Goal: Task Accomplishment & Management: Manage account settings

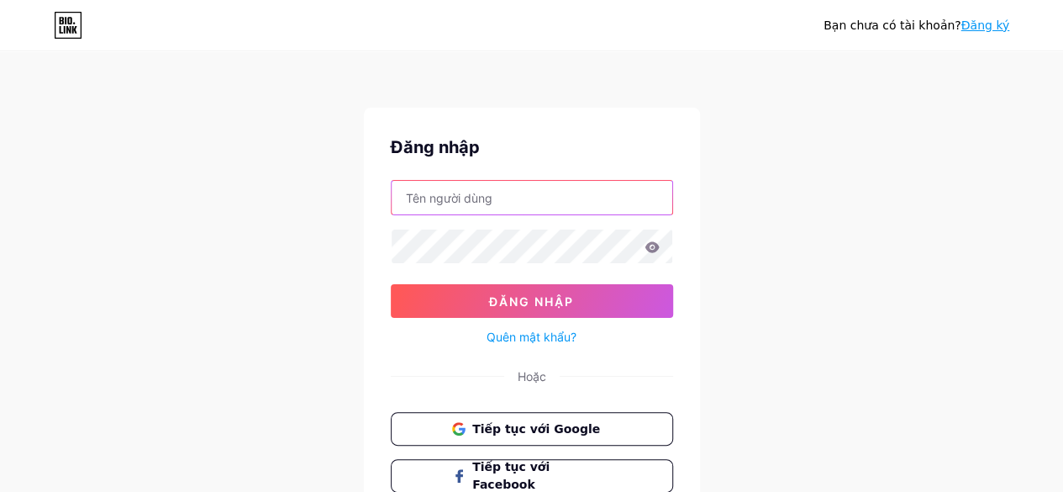
click at [538, 196] on input "text" at bounding box center [532, 198] width 281 height 34
type input "[EMAIL_ADDRESS][DOMAIN_NAME]"
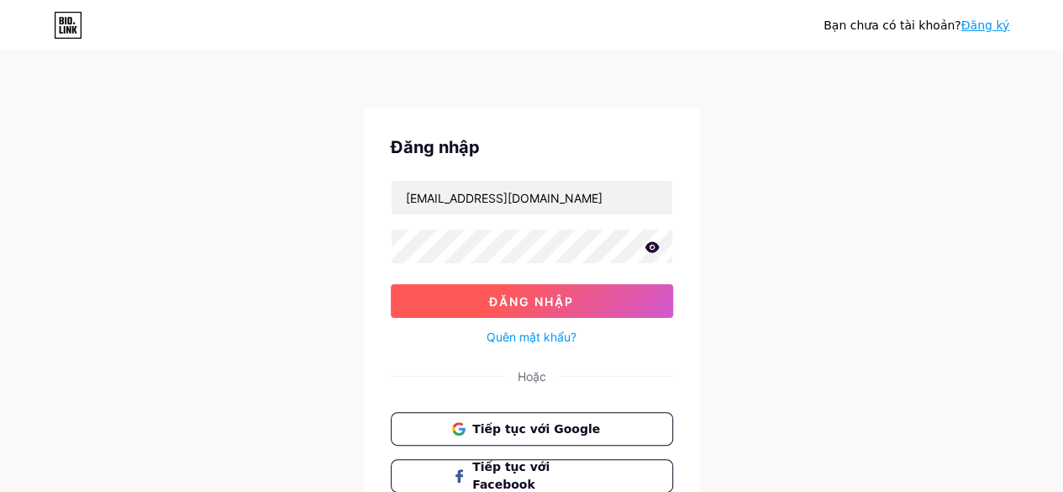
click at [496, 294] on font "Đăng nhập" at bounding box center [531, 301] width 85 height 14
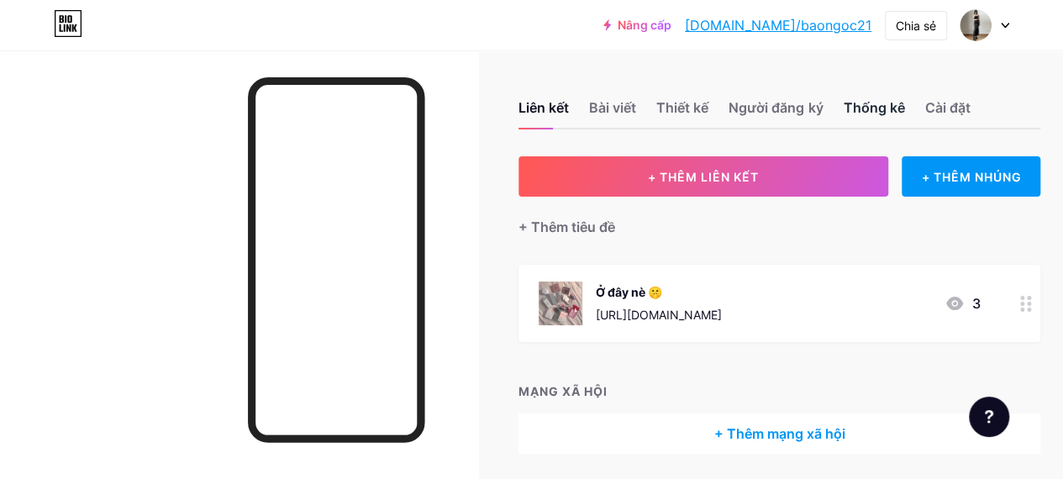
click at [886, 104] on font "Thống kê" at bounding box center [873, 107] width 61 height 17
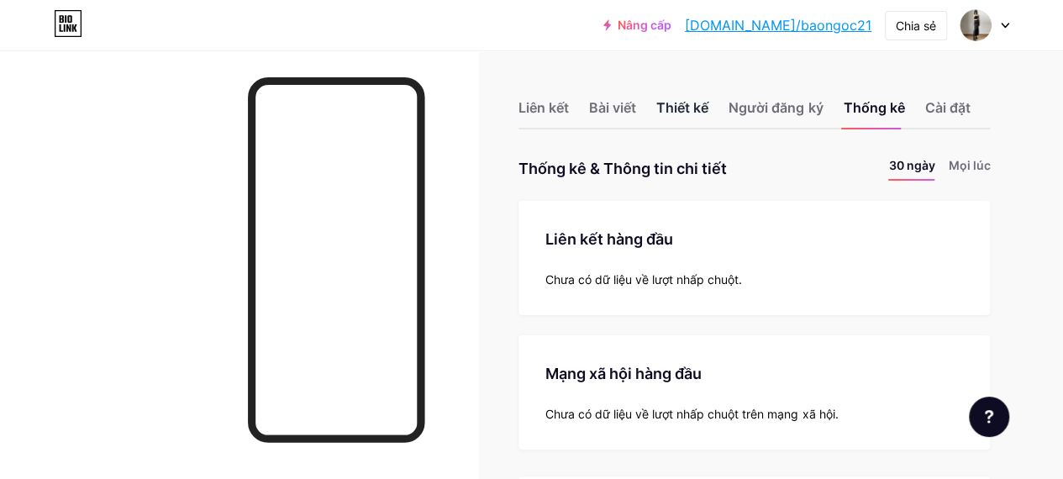
click at [666, 113] on font "Thiết kế" at bounding box center [682, 107] width 52 height 17
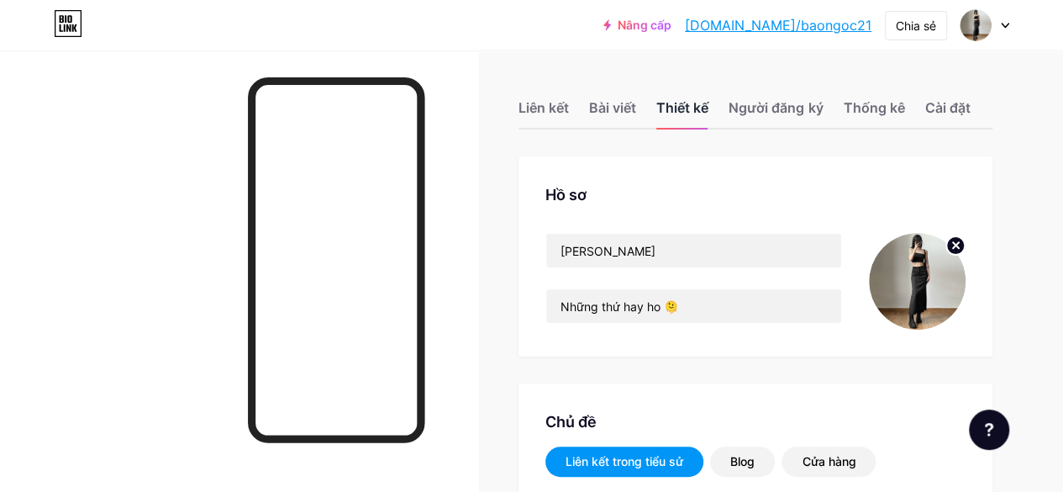
type input "#ffffff"
type input "#000000"
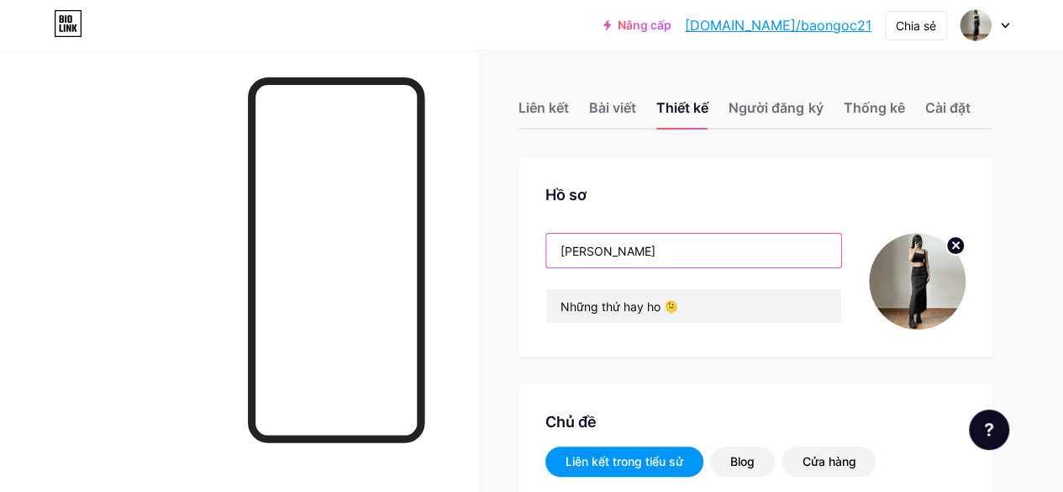
drag, startPoint x: 638, startPoint y: 265, endPoint x: 543, endPoint y: 264, distance: 95.0
click at [543, 264] on div "Hồ sơ [PERSON_NAME] Những thứ hay ho 🫠" at bounding box center [756, 256] width 474 height 200
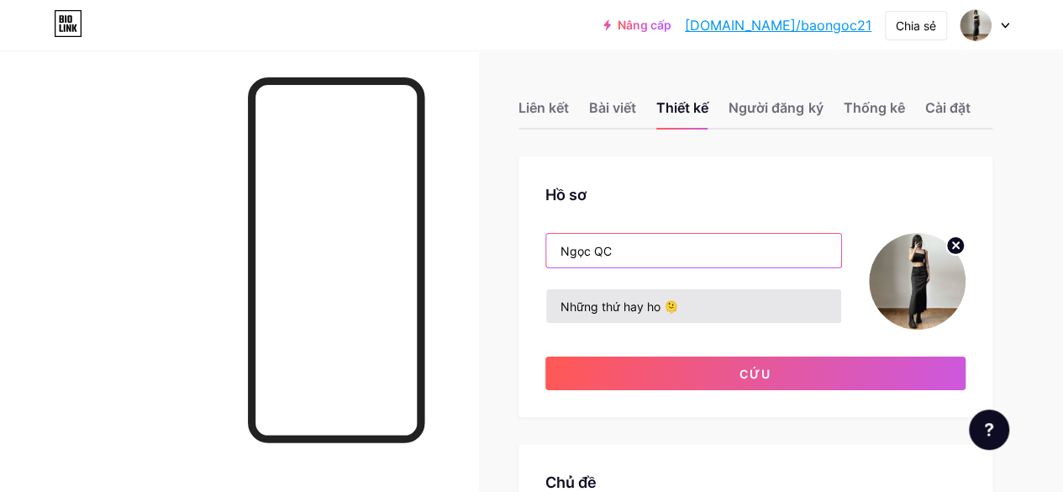
type input "Ngọc QC"
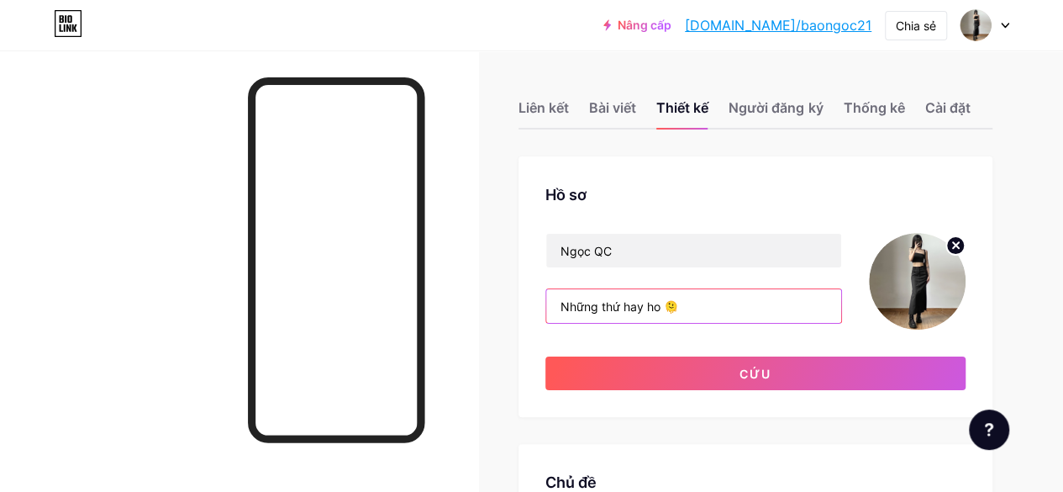
click at [694, 321] on input "Những thứ hay ho 🫠" at bounding box center [693, 306] width 295 height 34
drag, startPoint x: 665, startPoint y: 324, endPoint x: 523, endPoint y: 313, distance: 142.4
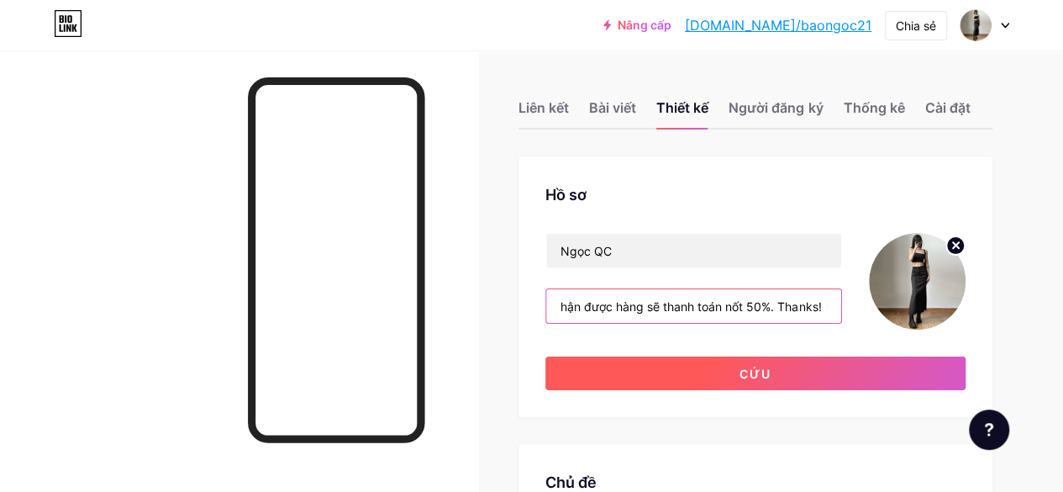
type input "Shop chuyên order hàng QC chất lượng, order 5-7 ngày. Hàng đặt trước nên khách …"
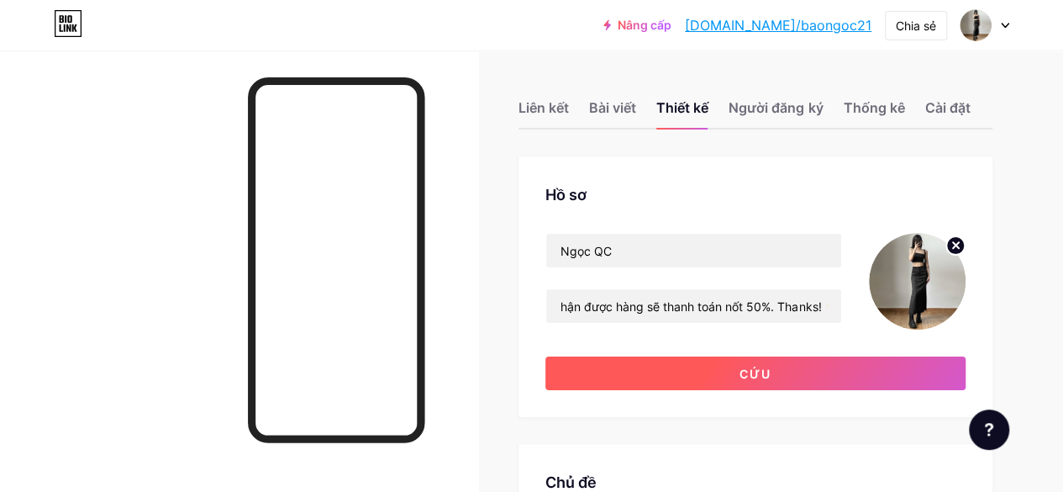
scroll to position [0, 0]
click at [751, 381] on font "Cứu" at bounding box center [756, 373] width 32 height 14
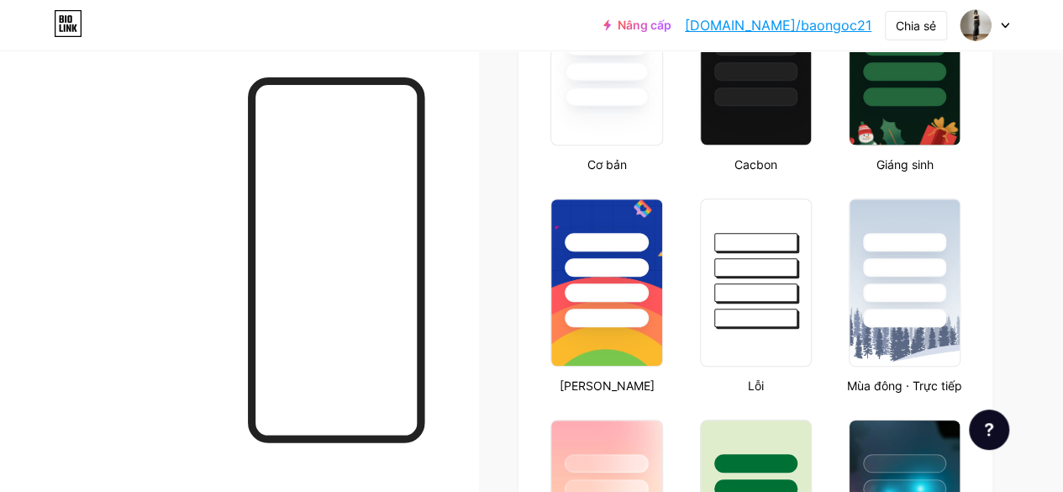
scroll to position [588, 0]
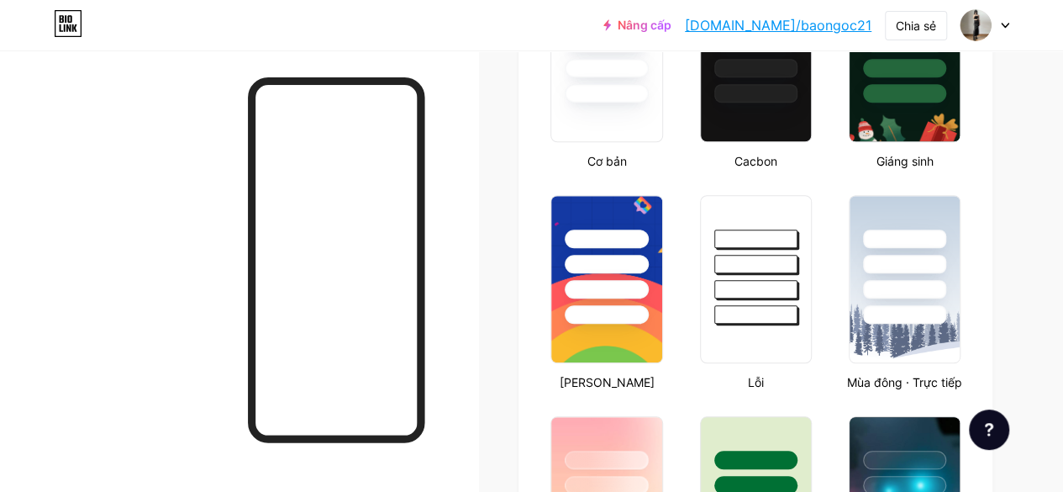
type input "#ffffff"
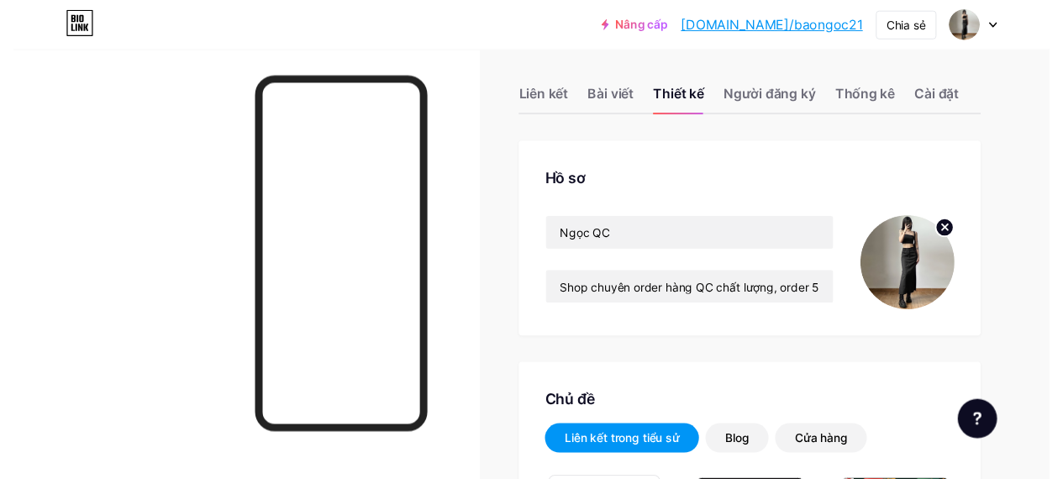
scroll to position [0, 0]
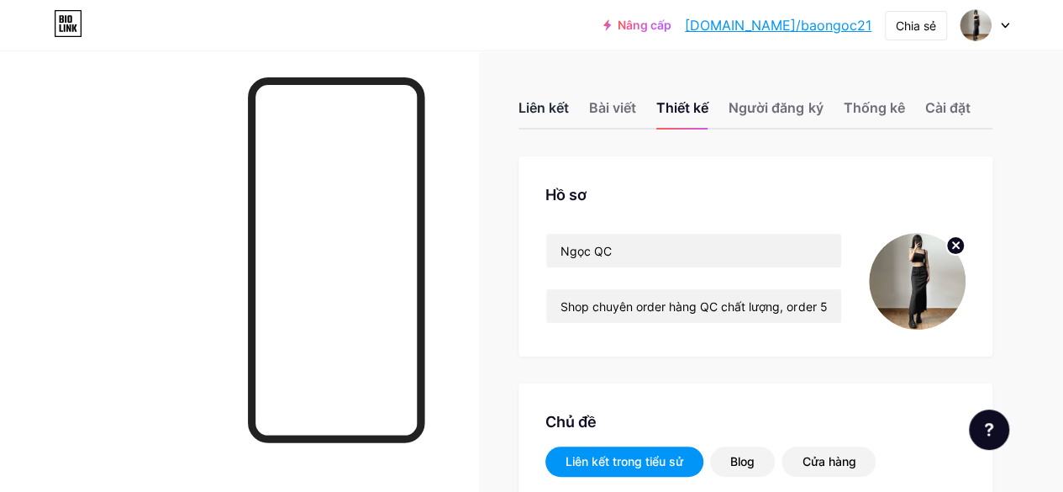
click at [541, 113] on font "Liên kết" at bounding box center [544, 107] width 50 height 17
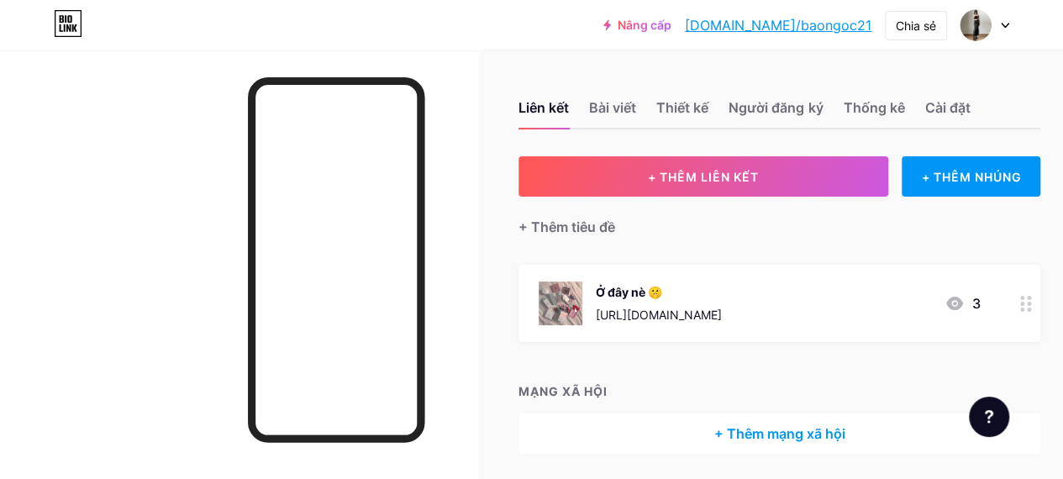
click at [1032, 303] on icon at bounding box center [1026, 304] width 12 height 16
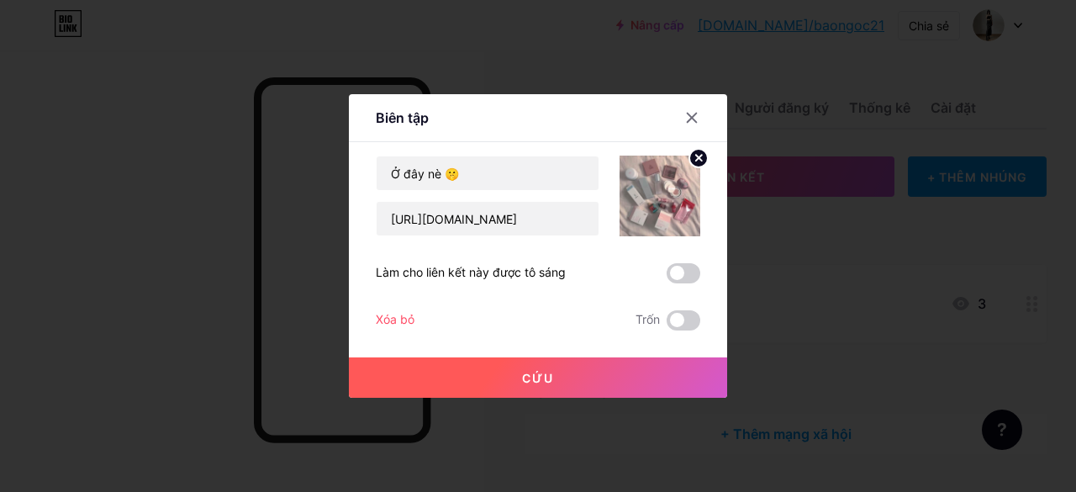
click at [395, 315] on font "Xóa bỏ" at bounding box center [395, 319] width 39 height 14
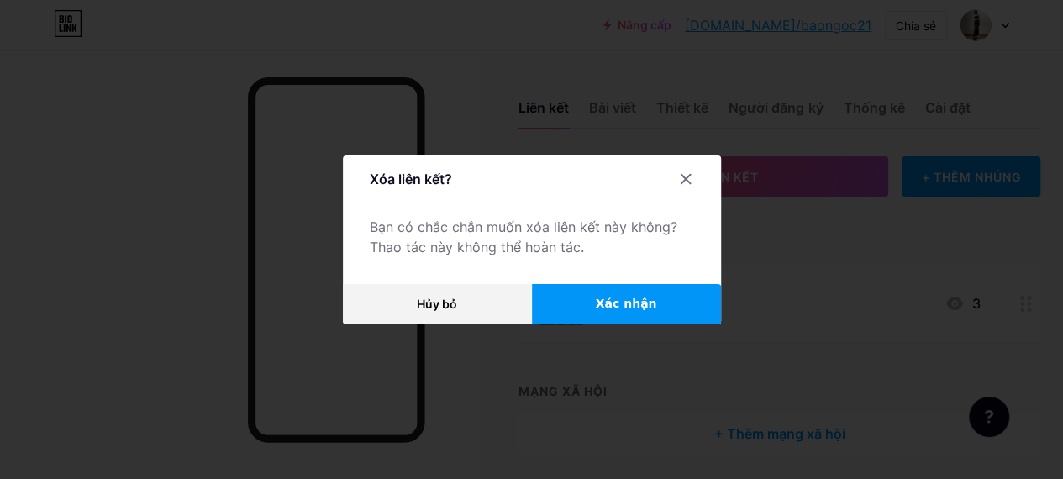
click at [667, 303] on button "Xác nhận" at bounding box center [626, 304] width 189 height 40
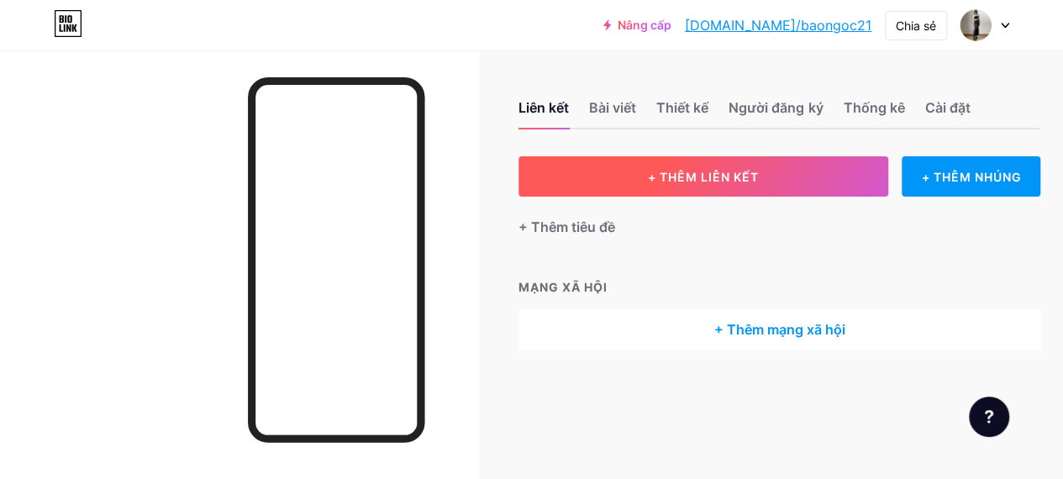
click at [708, 172] on font "+ THÊM LIÊN KẾT" at bounding box center [703, 177] width 111 height 14
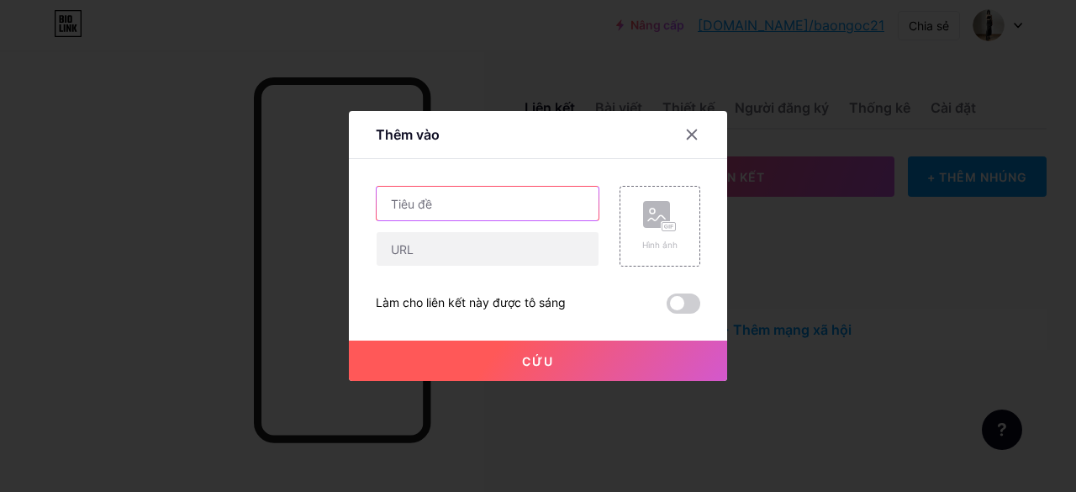
click at [471, 206] on input "text" at bounding box center [487, 204] width 222 height 34
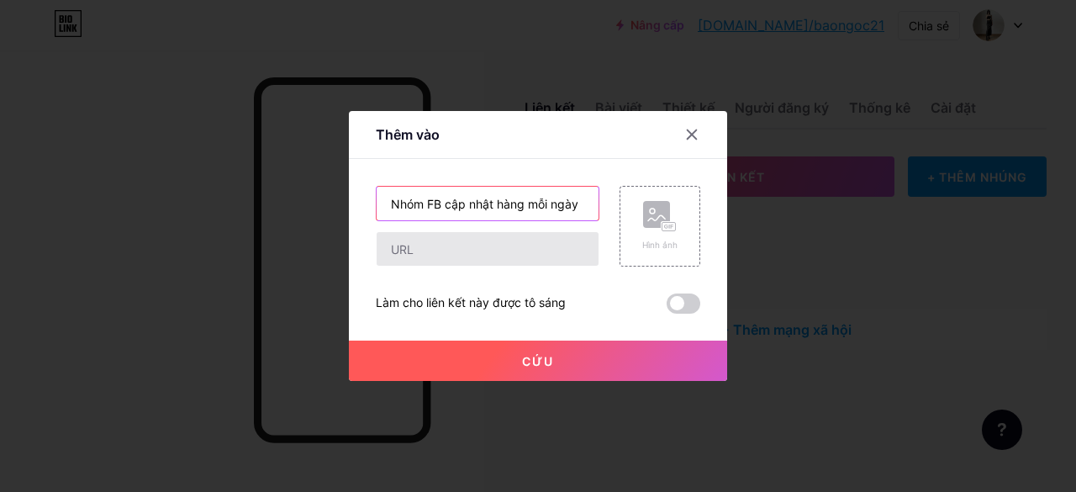
type input "Nhóm FB cập nhật hàng mỗi ngày"
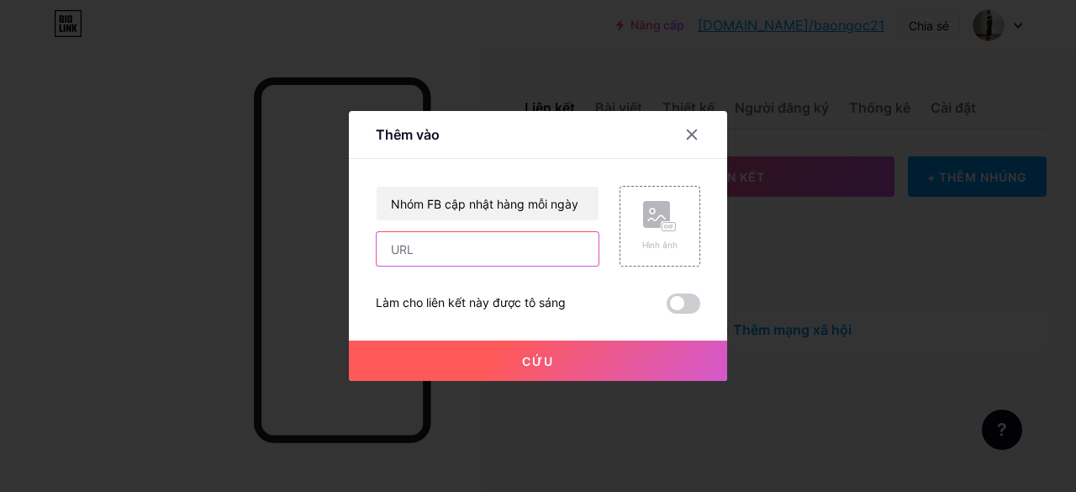
click at [447, 256] on input "text" at bounding box center [487, 249] width 222 height 34
paste input "[URL][DOMAIN_NAME]"
type input "[URL][DOMAIN_NAME]"
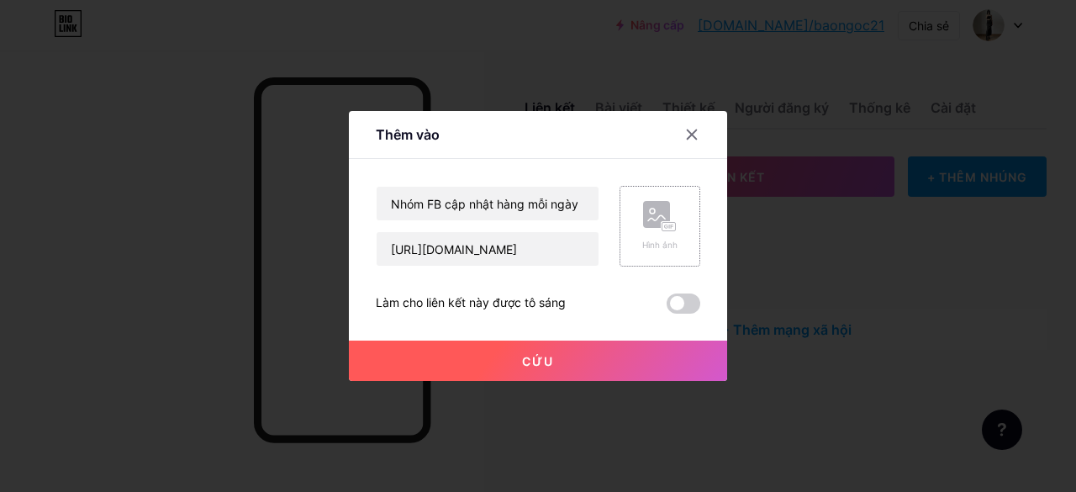
scroll to position [0, 0]
click at [650, 226] on rect at bounding box center [656, 214] width 27 height 27
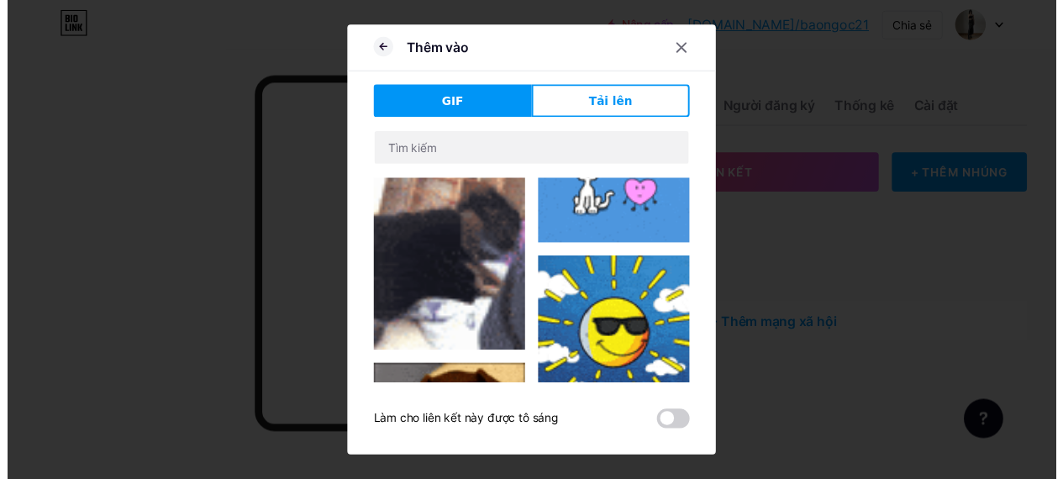
scroll to position [588, 0]
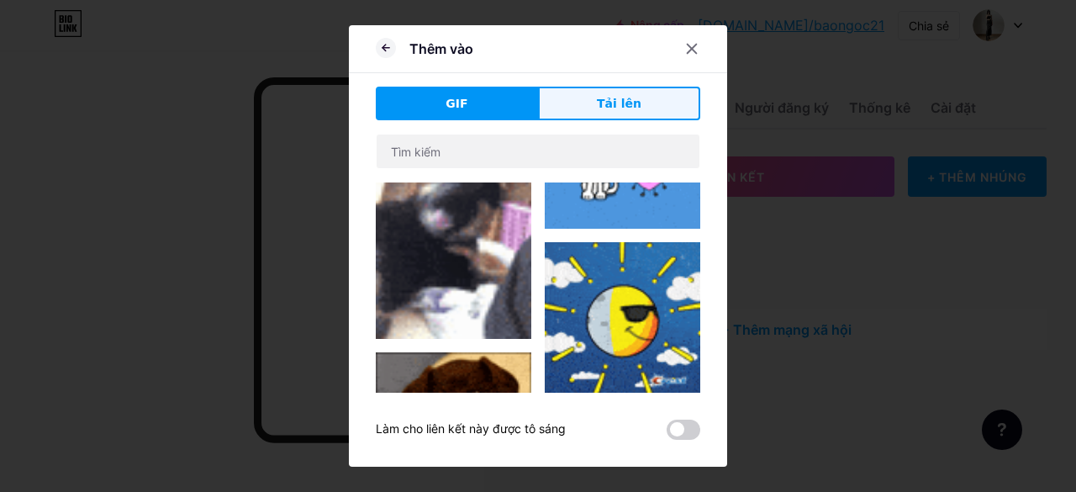
click at [605, 97] on font "Tải lên" at bounding box center [619, 103] width 45 height 13
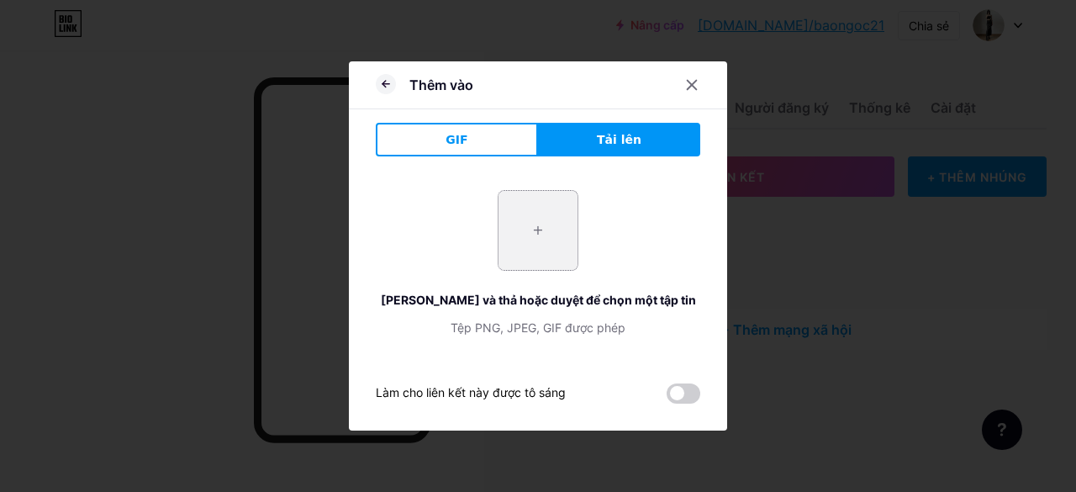
click at [540, 222] on input "file" at bounding box center [537, 230] width 79 height 79
type input "C:\fakepath\Black and White Minimalist Professional Initial Logo.png"
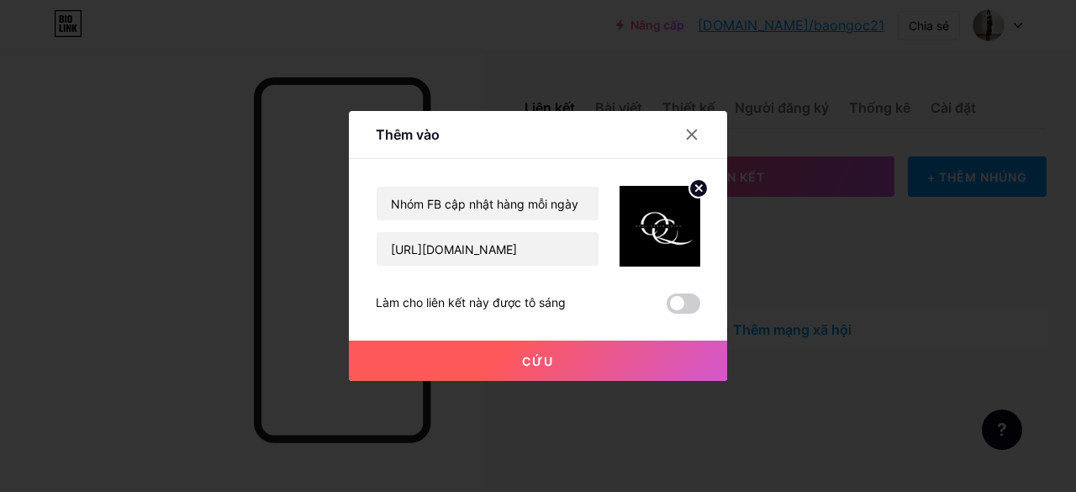
click at [544, 357] on font "Cứu" at bounding box center [538, 361] width 32 height 14
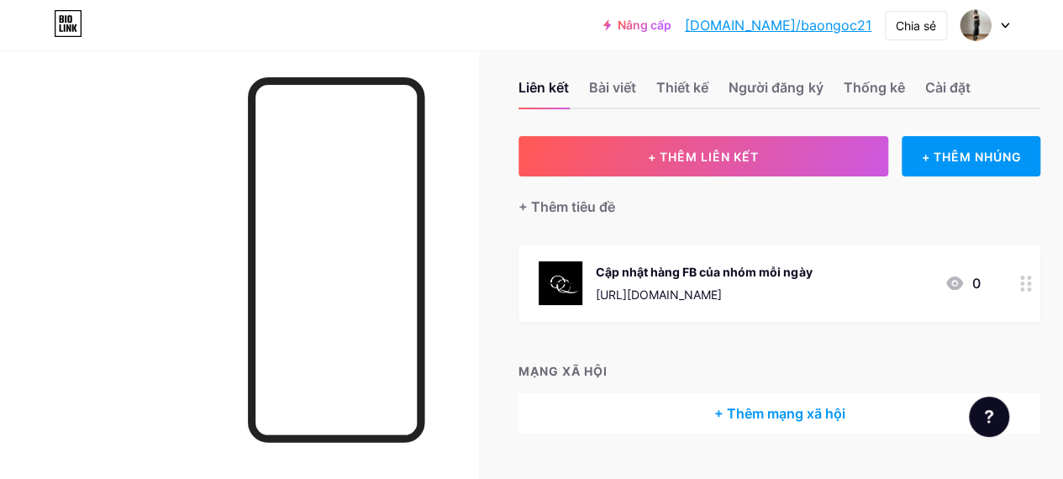
scroll to position [0, 0]
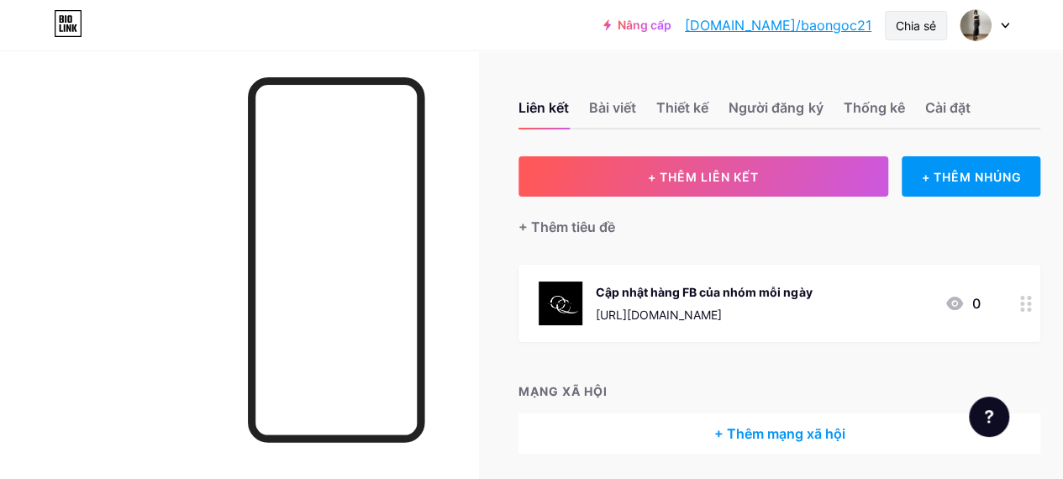
click at [896, 20] on font "Chia sẻ" at bounding box center [916, 25] width 40 height 14
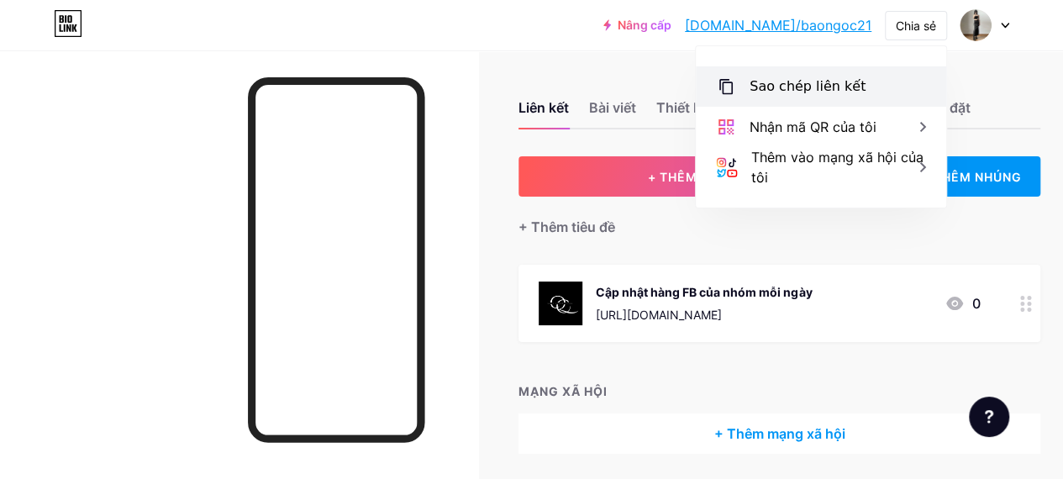
click at [838, 87] on font "Sao chép liên kết" at bounding box center [808, 86] width 116 height 16
click at [741, 85] on div "Sao chép liên kết" at bounding box center [821, 86] width 250 height 40
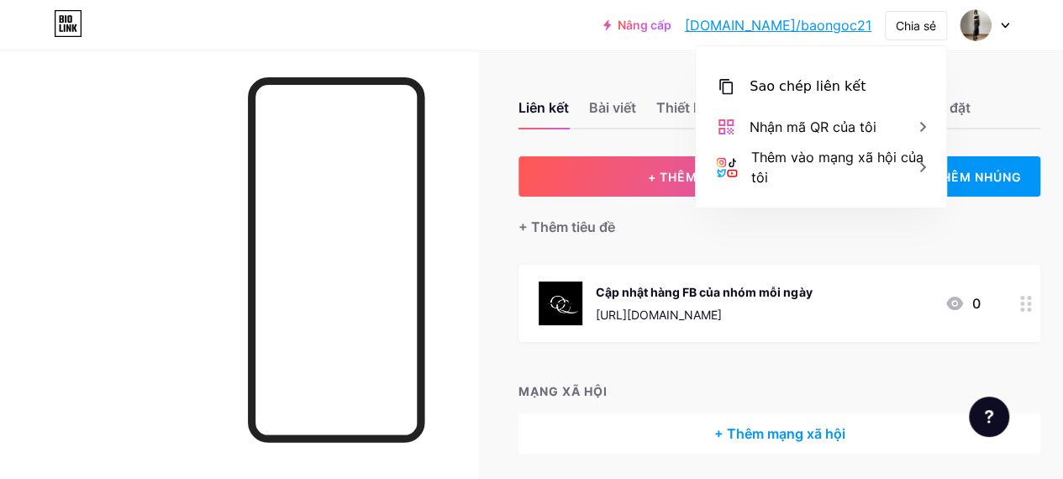
drag, startPoint x: 741, startPoint y: 85, endPoint x: 570, endPoint y: 32, distance: 179.4
click at [570, 32] on div "Nâng cấp [DOMAIN_NAME]/baongo... [DOMAIN_NAME]/baongoc21 Chia sẻ Sao chép liên …" at bounding box center [531, 25] width 1063 height 30
